Goal: Task Accomplishment & Management: Manage account settings

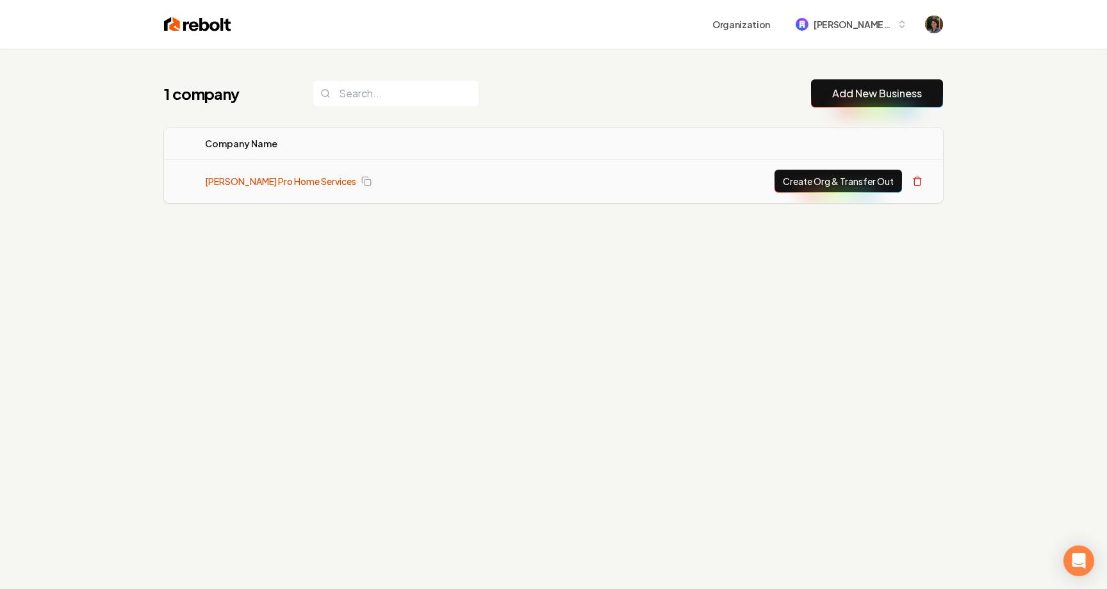
click at [298, 179] on link "[PERSON_NAME] Pro Home Services" at bounding box center [280, 181] width 151 height 13
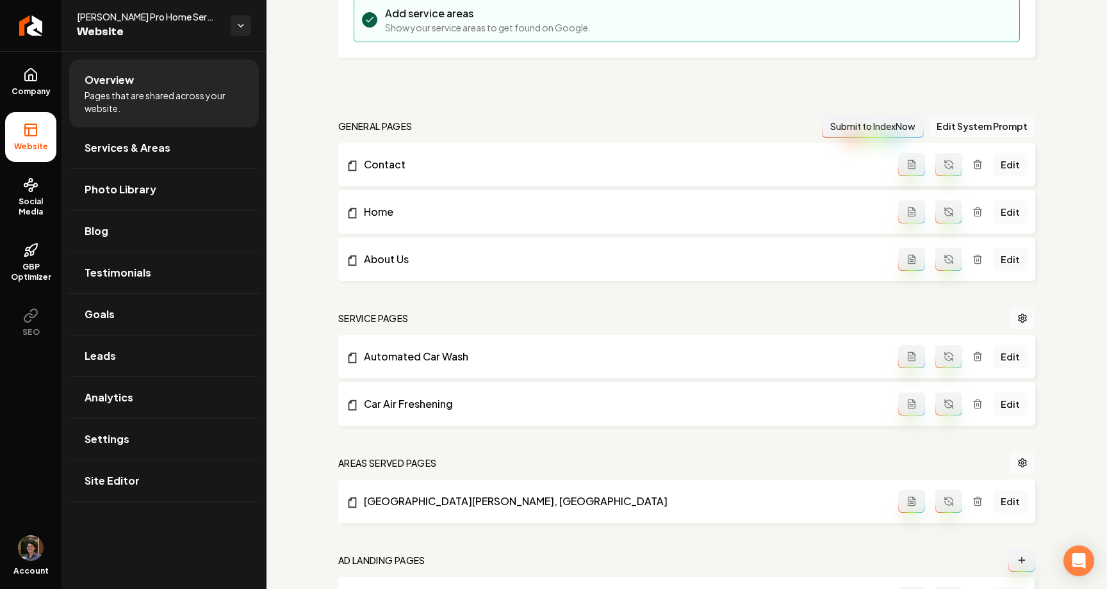
scroll to position [438, 0]
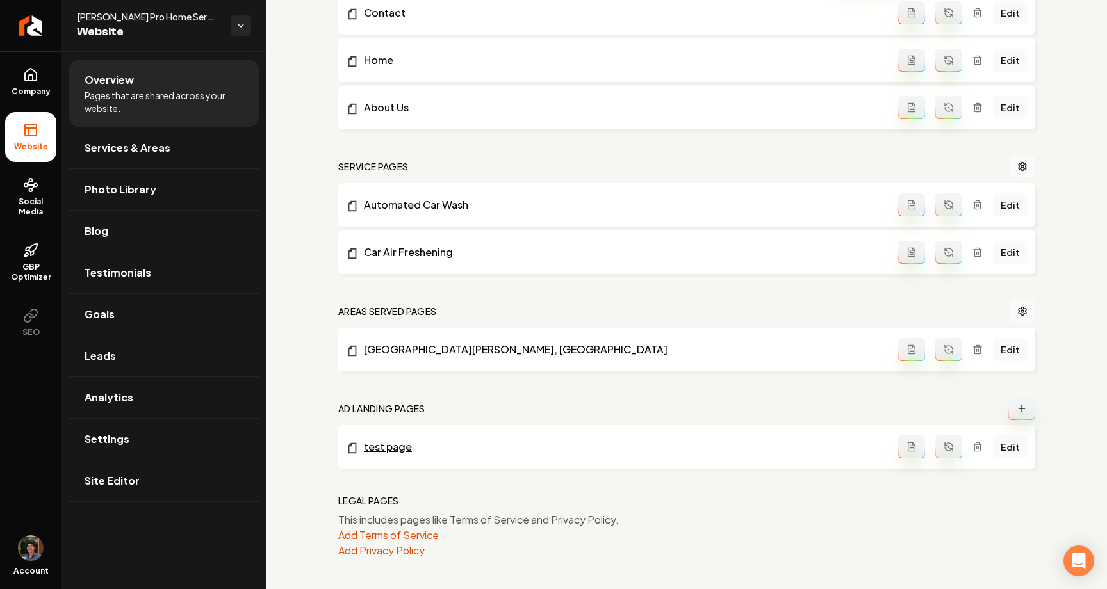
click at [397, 446] on link "test page" at bounding box center [622, 446] width 552 height 15
click at [25, 70] on icon at bounding box center [30, 74] width 15 height 15
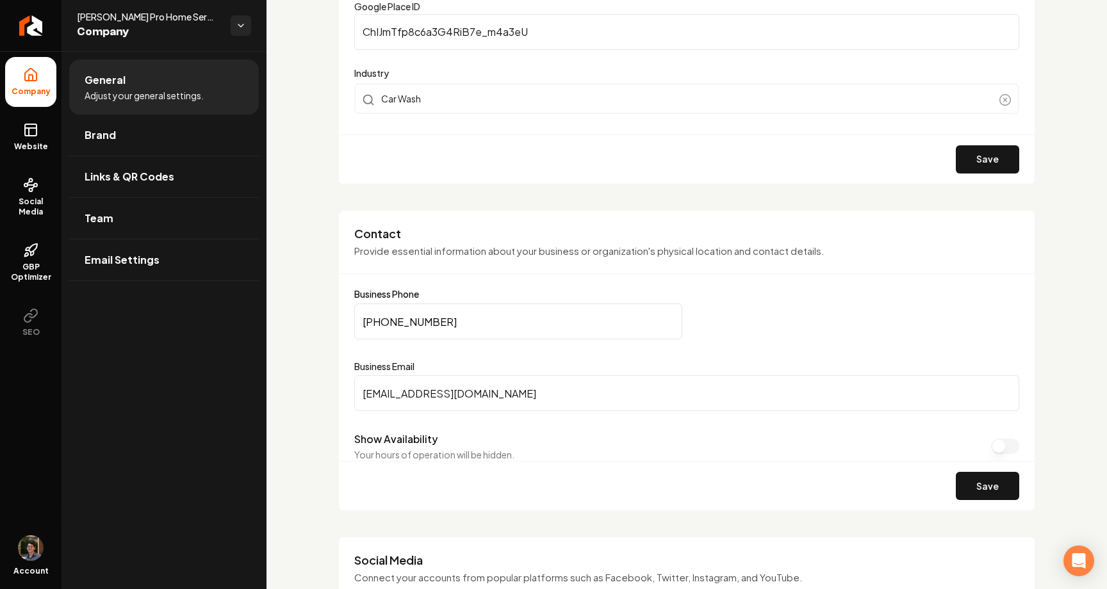
scroll to position [474, 0]
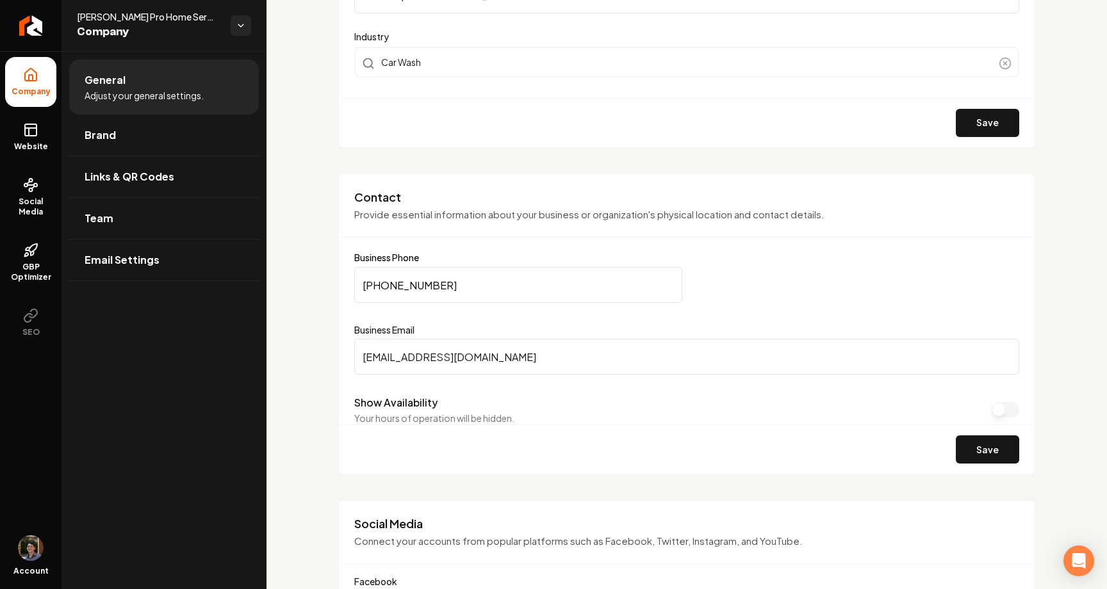
drag, startPoint x: 478, startPoint y: 284, endPoint x: 287, endPoint y: 284, distance: 190.9
type input "[PHONE_NUMBER]"
drag, startPoint x: 520, startPoint y: 360, endPoint x: 277, endPoint y: 360, distance: 242.1
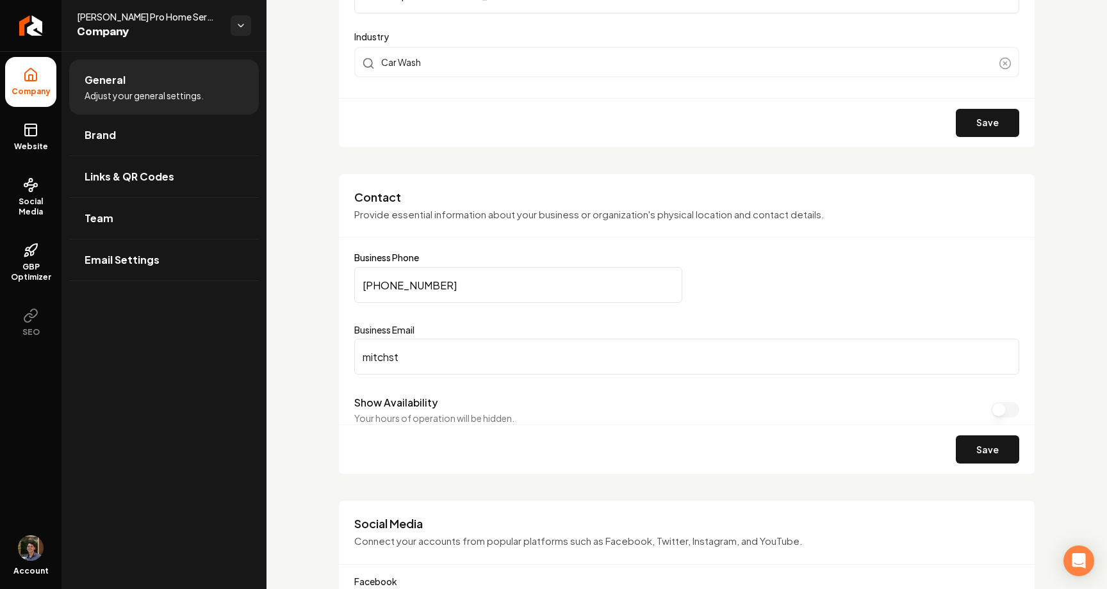
type input "[EMAIL_ADDRESS][DOMAIN_NAME]"
click at [998, 445] on button "Save" at bounding box center [987, 450] width 63 height 28
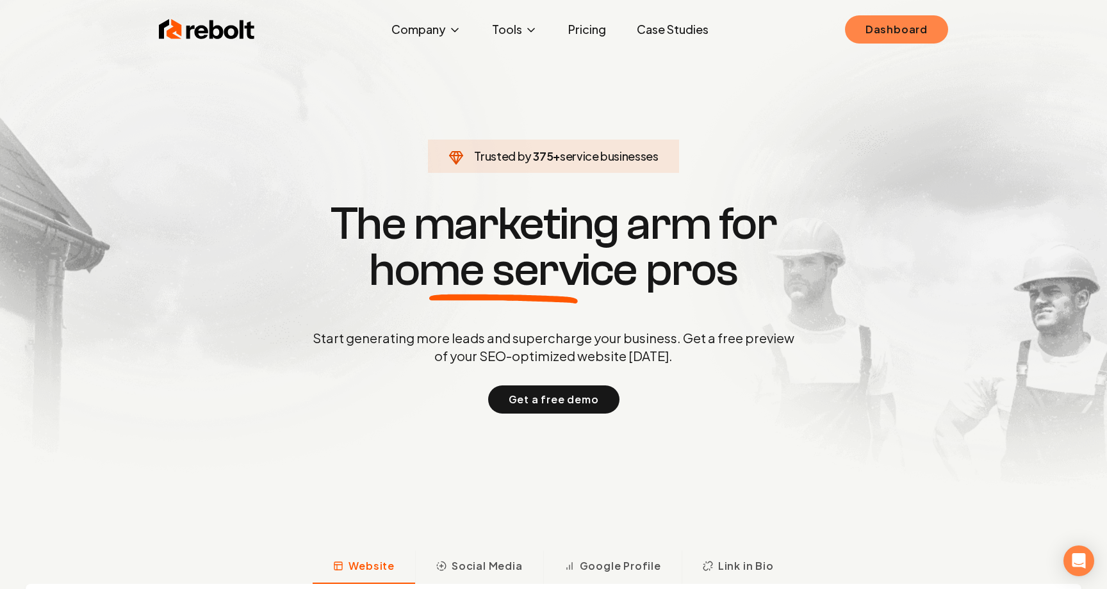
click at [879, 15] on link "Dashboard" at bounding box center [896, 29] width 103 height 28
